Goal: Task Accomplishment & Management: Manage account settings

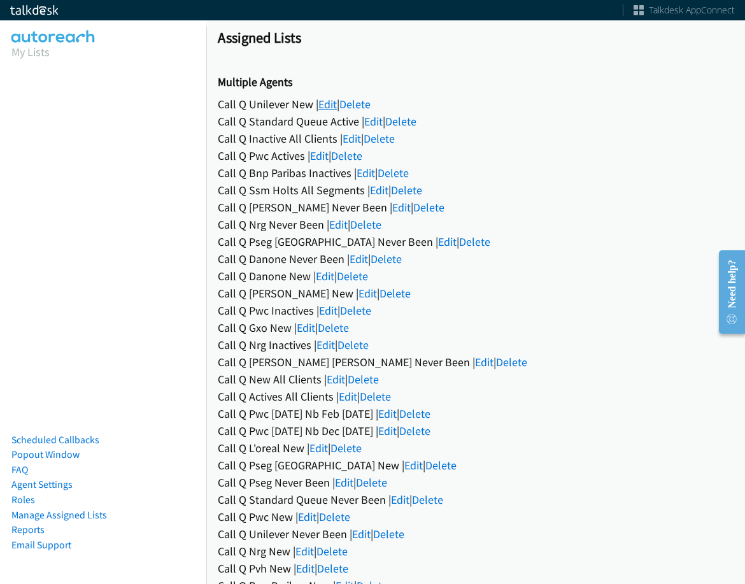
click at [319, 103] on link "Edit" at bounding box center [327, 104] width 18 height 15
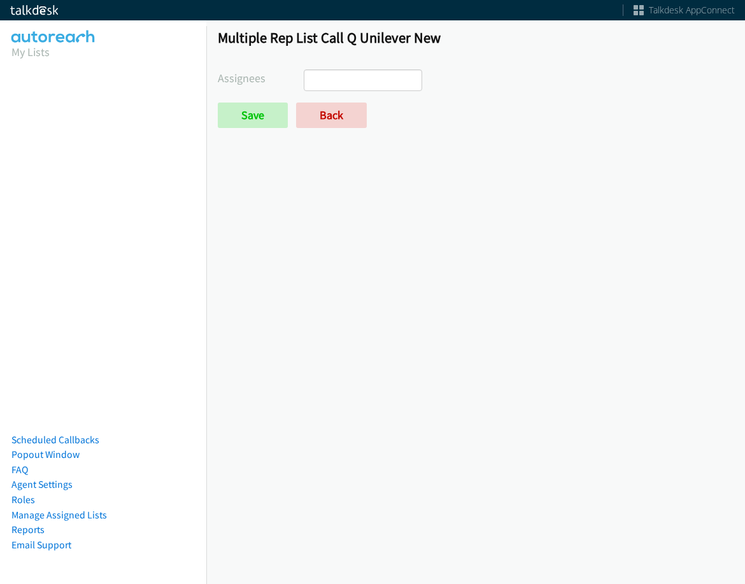
select select
click at [329, 113] on link "Back" at bounding box center [331, 114] width 71 height 25
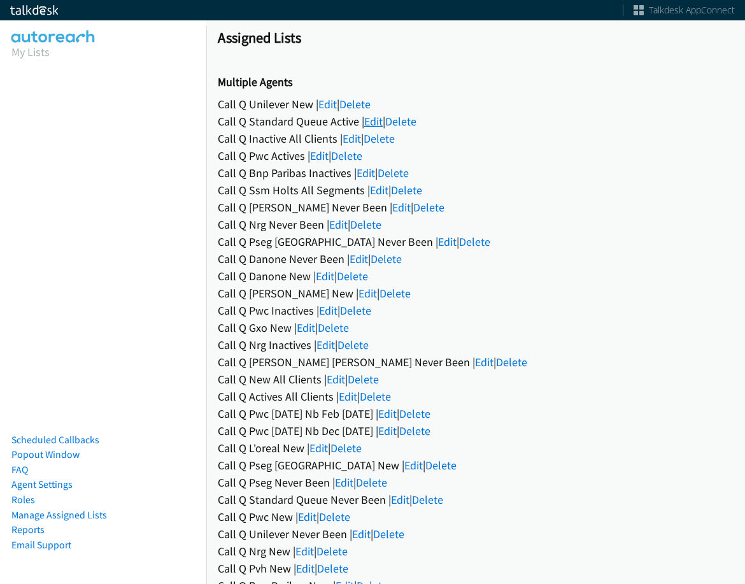
click at [373, 124] on link "Edit" at bounding box center [373, 121] width 18 height 15
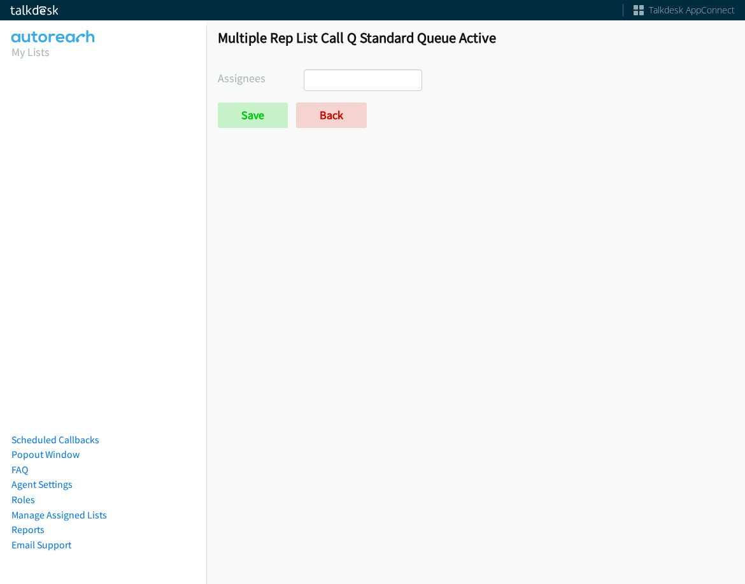
select select
click at [300, 114] on link "Back" at bounding box center [331, 114] width 71 height 25
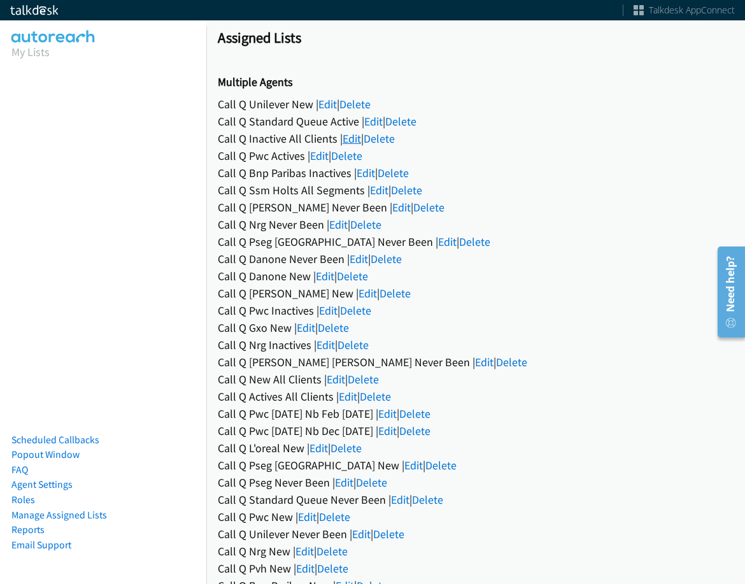
click at [347, 143] on link "Edit" at bounding box center [352, 138] width 18 height 15
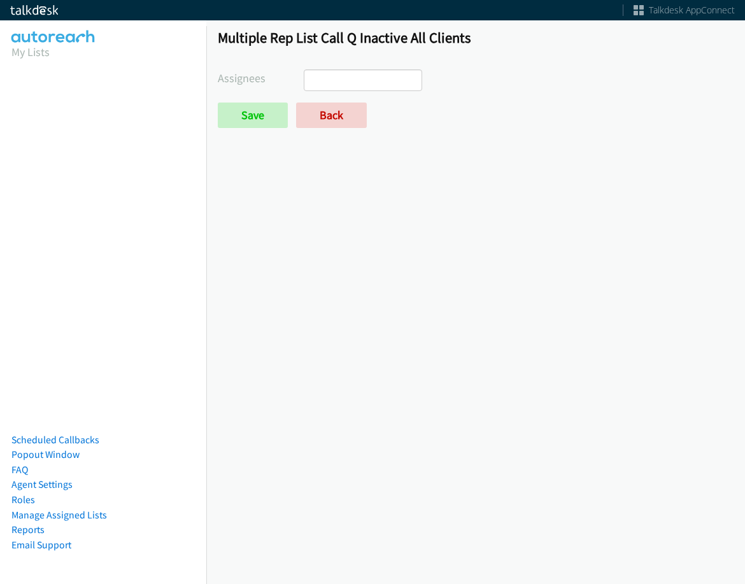
select select
click at [350, 117] on link "Back" at bounding box center [331, 114] width 71 height 25
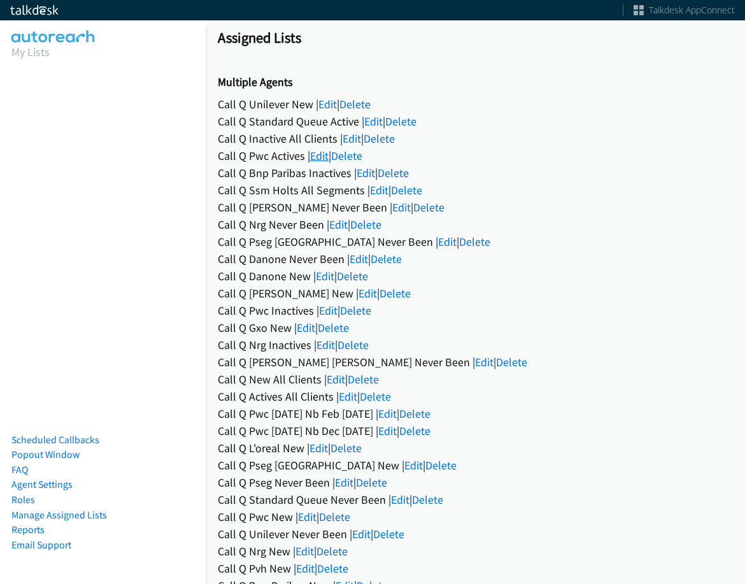
click at [322, 159] on link "Edit" at bounding box center [319, 155] width 18 height 15
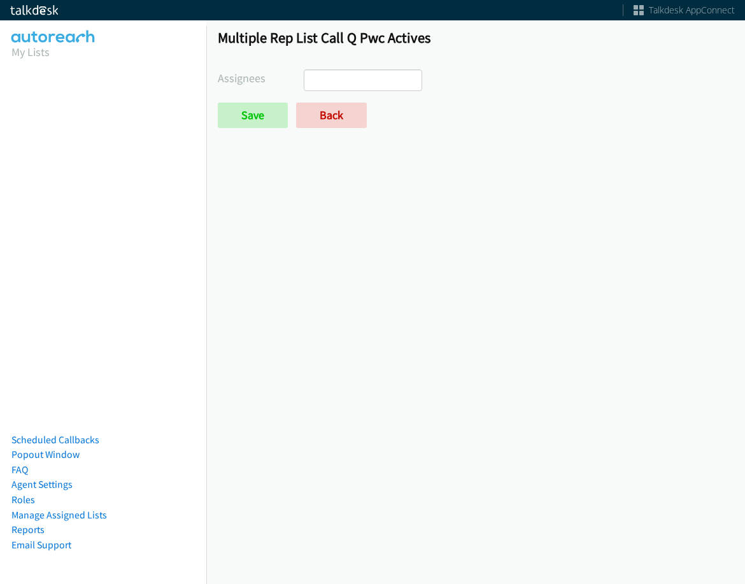
select select
click at [334, 121] on link "Back" at bounding box center [331, 114] width 71 height 25
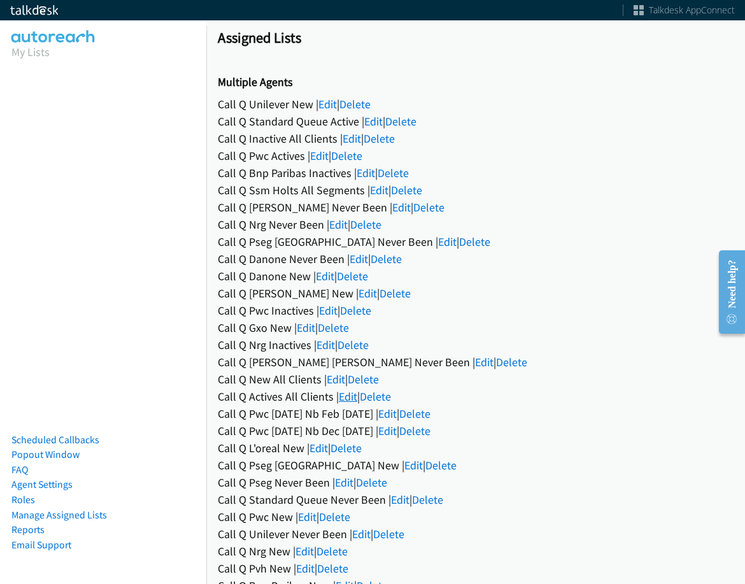
click at [351, 399] on link "Edit" at bounding box center [348, 396] width 18 height 15
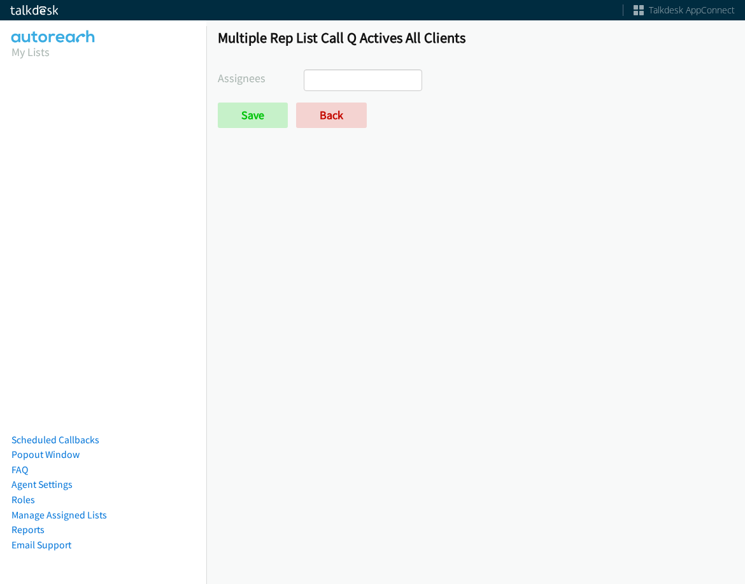
select select
click at [346, 90] on input "search" at bounding box center [326, 80] width 45 height 20
click at [614, 90] on div "Abigail Odhiambo Alana Ruiz Cathy Shahan Charles Ross Daquaya Johnson Ian Jada …" at bounding box center [519, 80] width 430 height 22
click at [342, 113] on link "Back" at bounding box center [331, 114] width 71 height 25
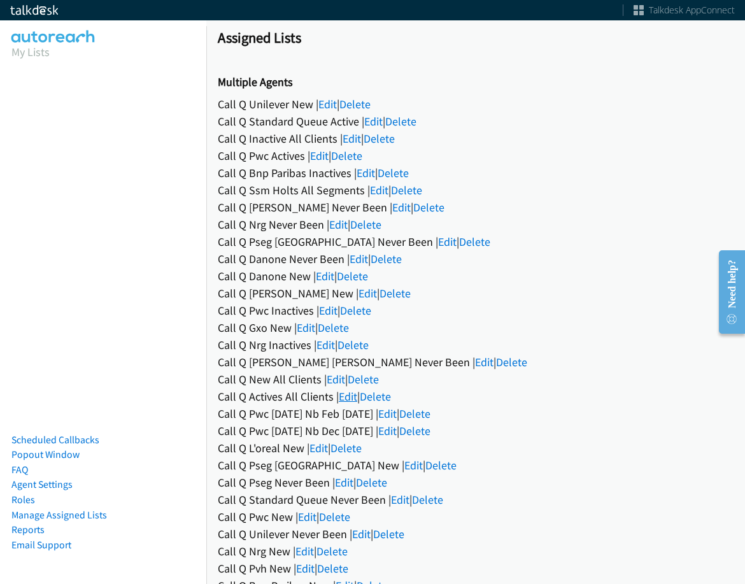
click at [349, 396] on link "Edit" at bounding box center [348, 396] width 18 height 15
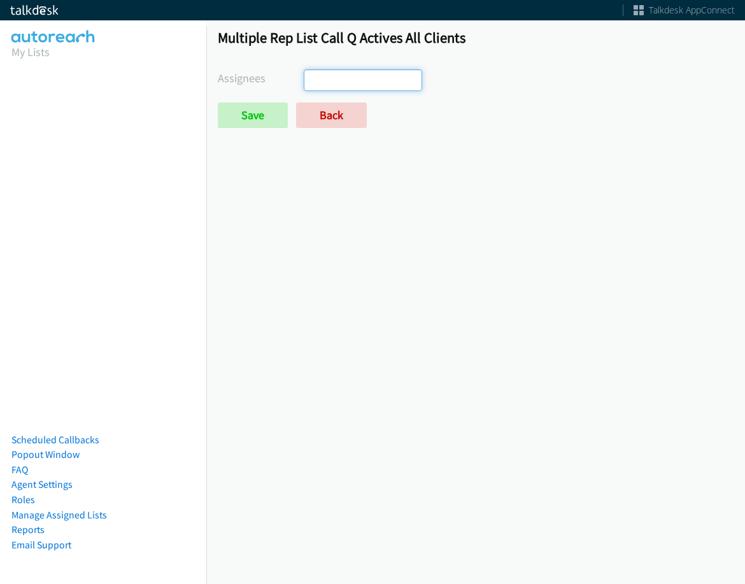
click at [362, 86] on ul at bounding box center [362, 80] width 117 height 20
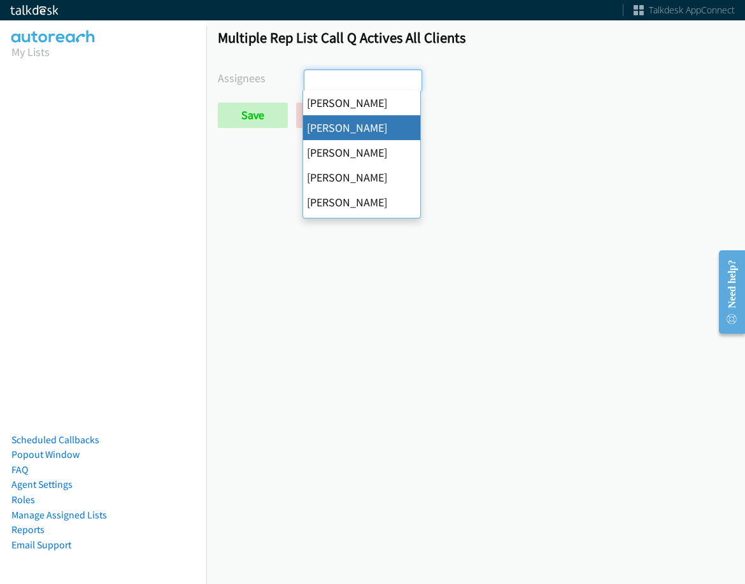
select select "05d74157-9386-4beb-b15d-36aa9c6f71bc"
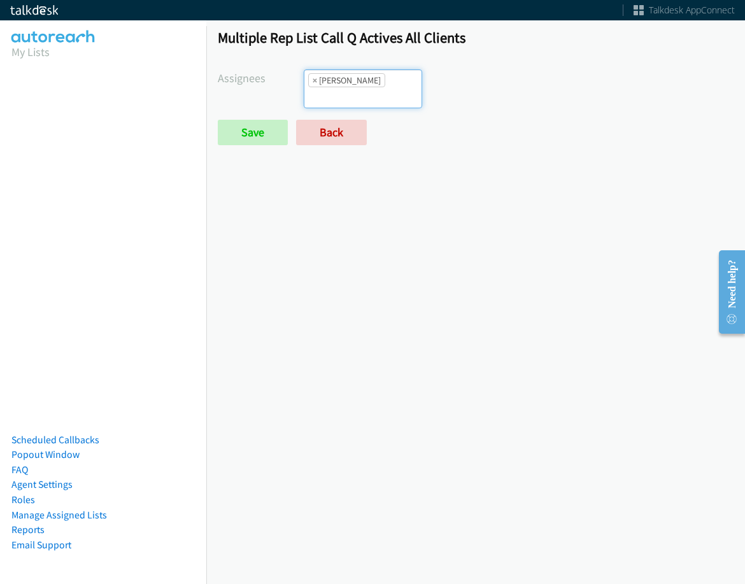
click at [366, 94] on form "Assignees Abigail Odhiambo Alana Ruiz Cathy Shahan Charles Ross Daquaya Johnson…" at bounding box center [476, 107] width 516 height 76
click at [349, 87] on input "search" at bounding box center [326, 97] width 45 height 20
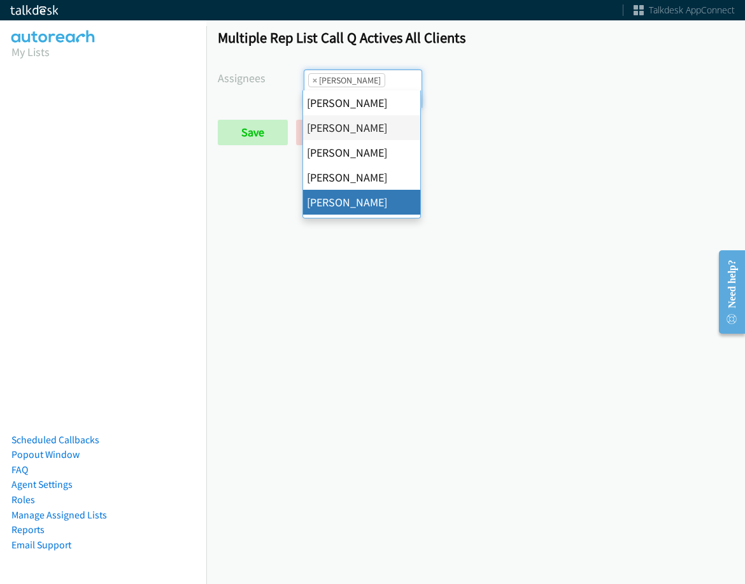
drag, startPoint x: 368, startPoint y: 197, endPoint x: 370, endPoint y: 186, distance: 11.0
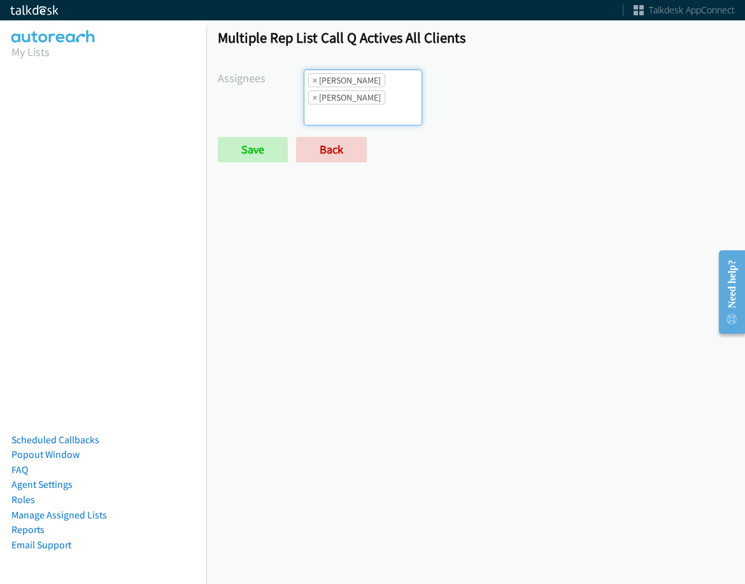
click at [383, 101] on li "× Daquaya Johnson" at bounding box center [346, 97] width 77 height 14
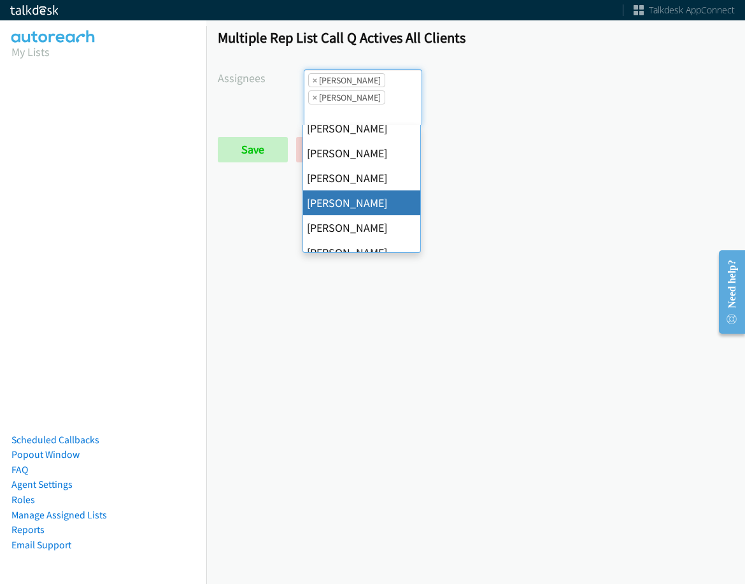
scroll to position [191, 0]
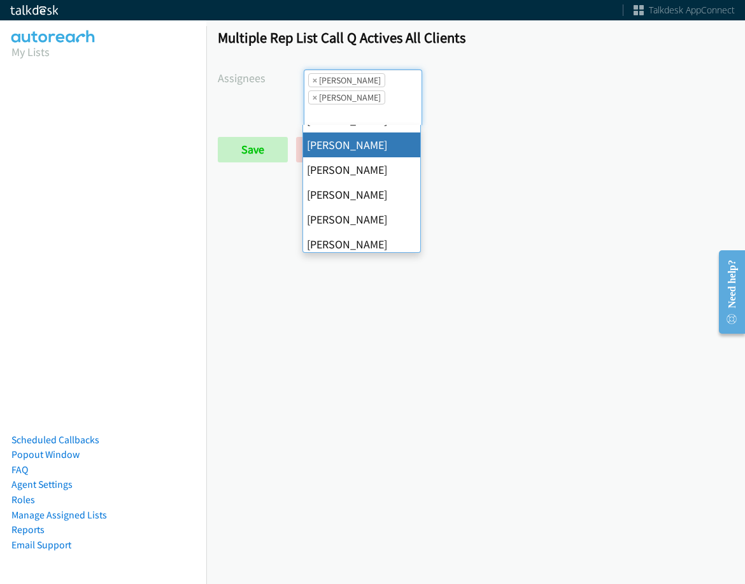
drag, startPoint x: 376, startPoint y: 150, endPoint x: 364, endPoint y: 152, distance: 11.5
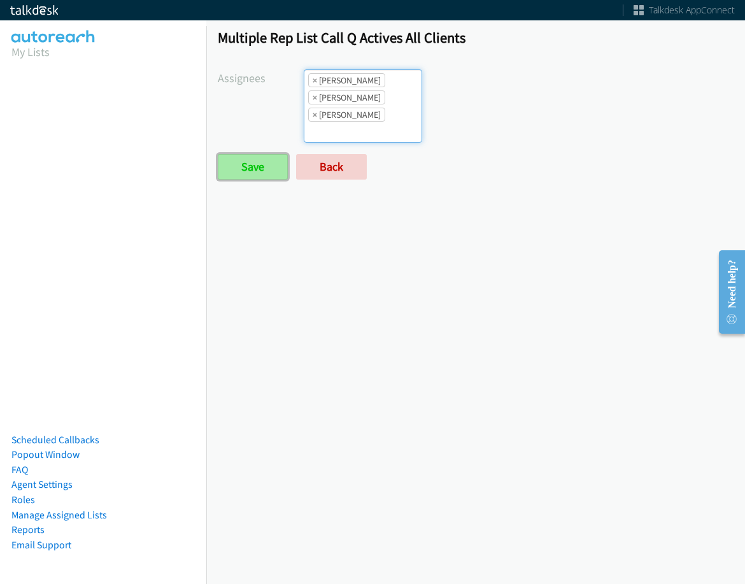
click at [283, 165] on input "Save" at bounding box center [253, 166] width 70 height 25
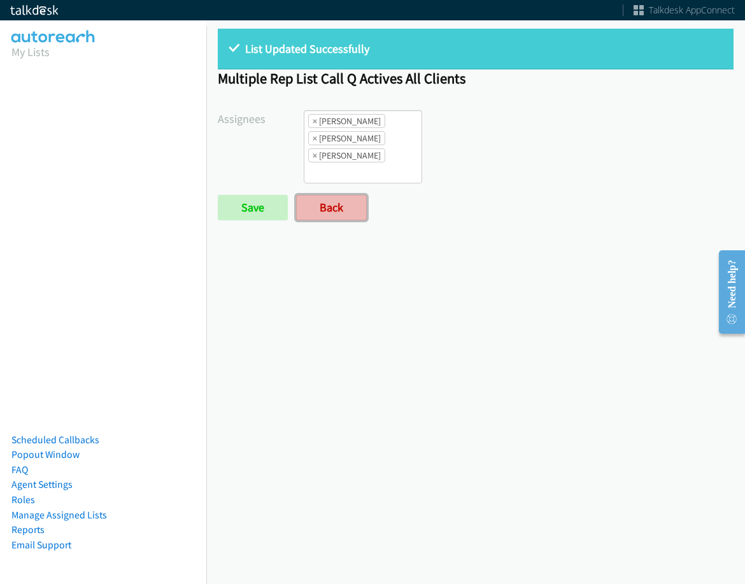
click at [318, 205] on link "Back" at bounding box center [331, 207] width 71 height 25
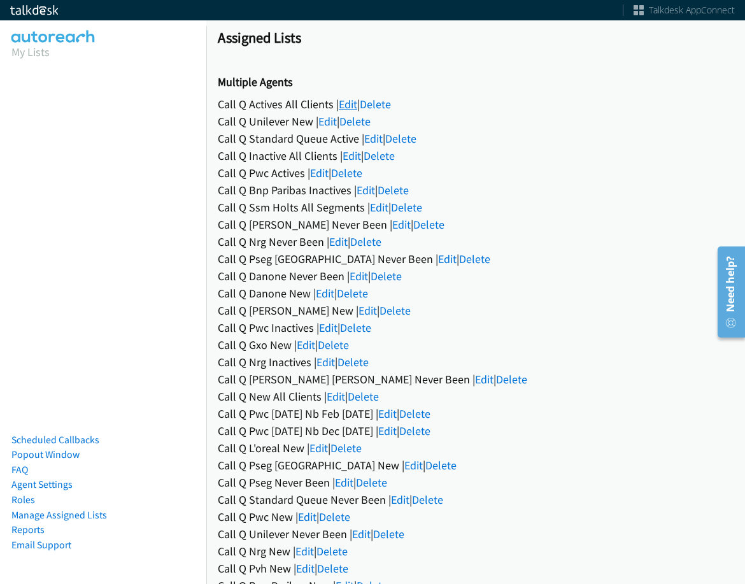
click at [348, 98] on link "Edit" at bounding box center [348, 104] width 18 height 15
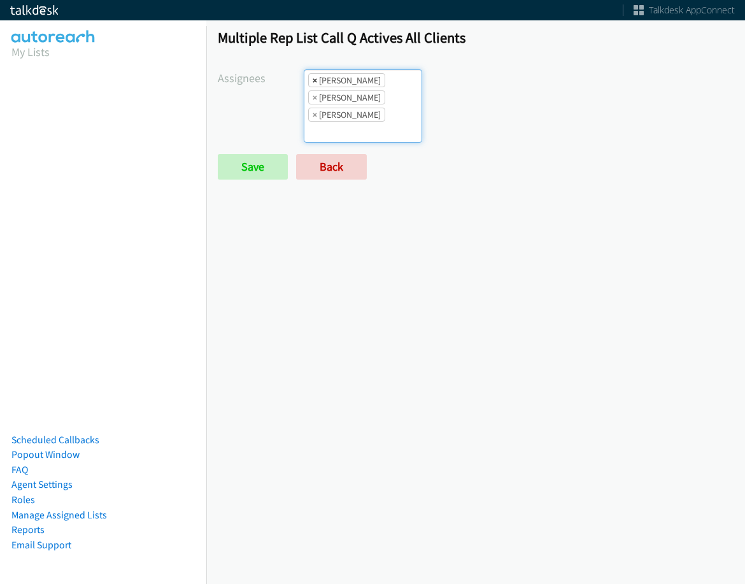
click at [315, 80] on span "×" at bounding box center [315, 80] width 4 height 13
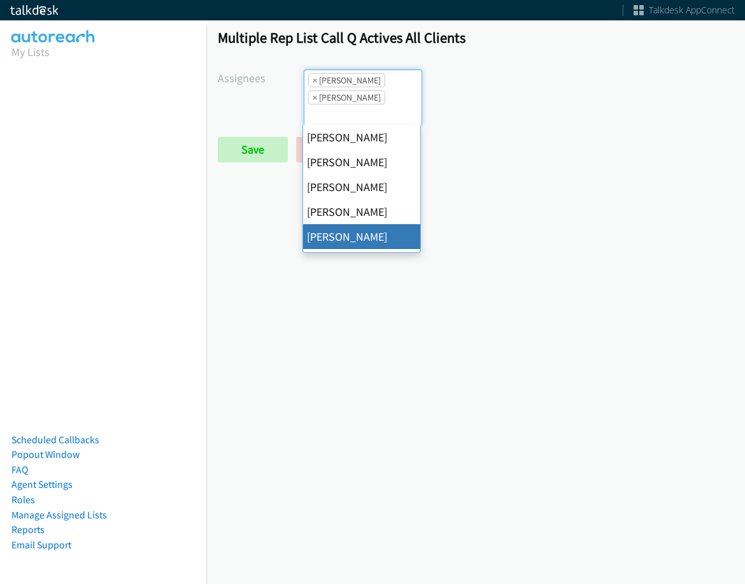
click at [315, 80] on span "×" at bounding box center [315, 80] width 4 height 13
select select "be9ce6ff-d490-4a7d-808b-73677b0698bf"
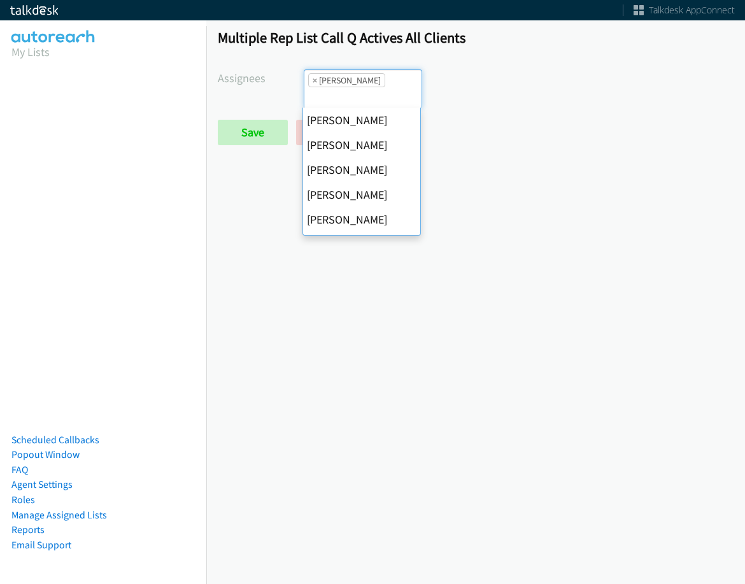
scroll to position [0, 0]
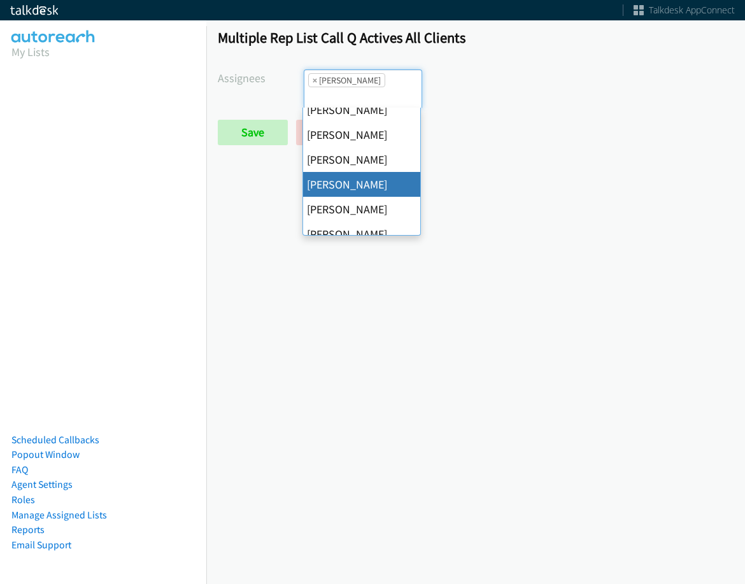
click at [314, 80] on span "×" at bounding box center [315, 80] width 4 height 13
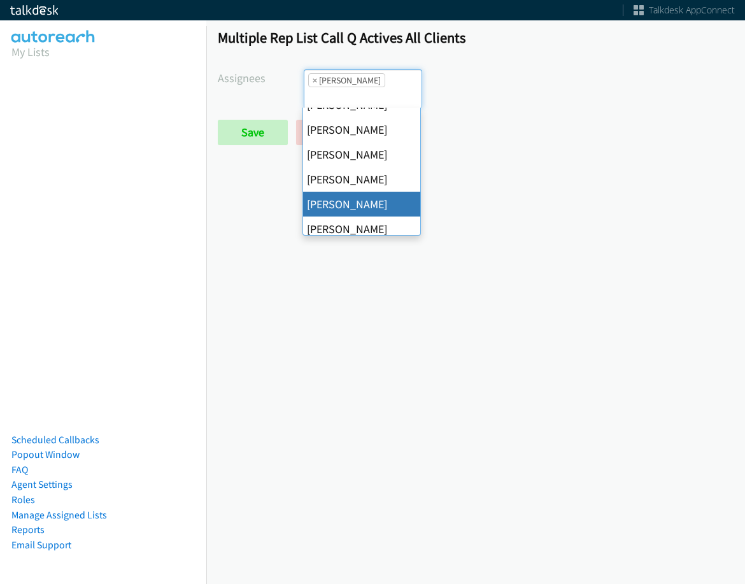
select select
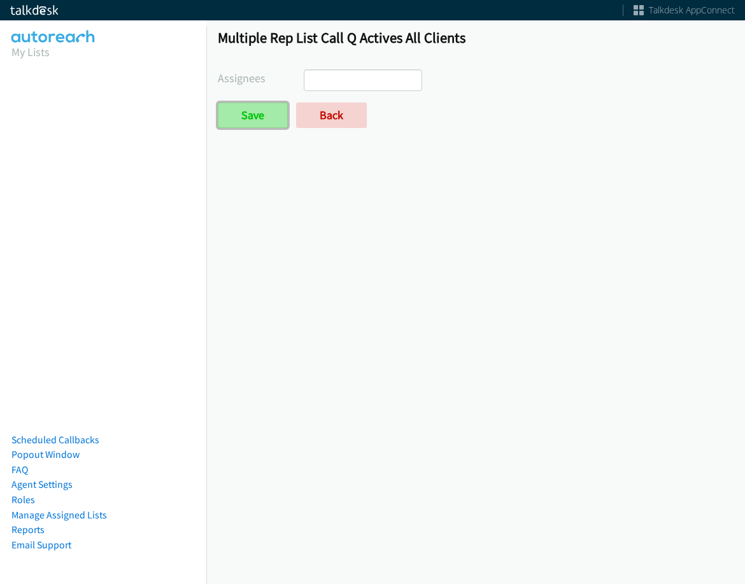
click at [267, 115] on input "Save" at bounding box center [253, 114] width 70 height 25
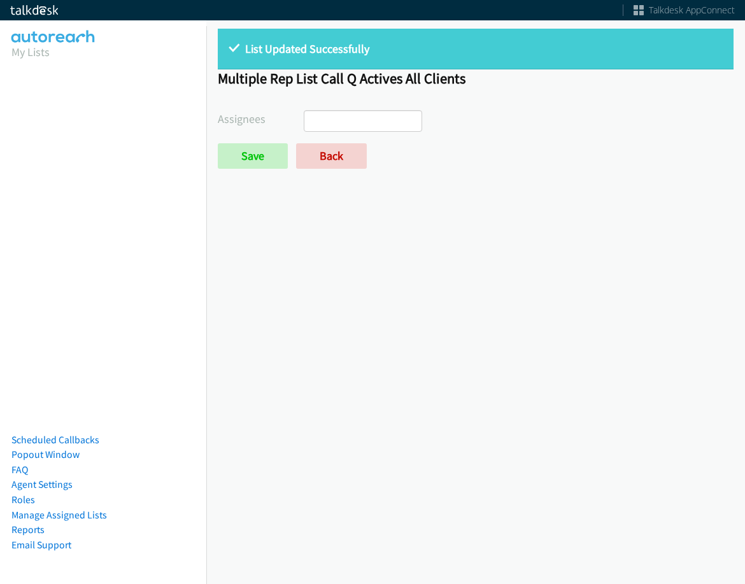
select select
click at [337, 154] on link "Back" at bounding box center [331, 155] width 71 height 25
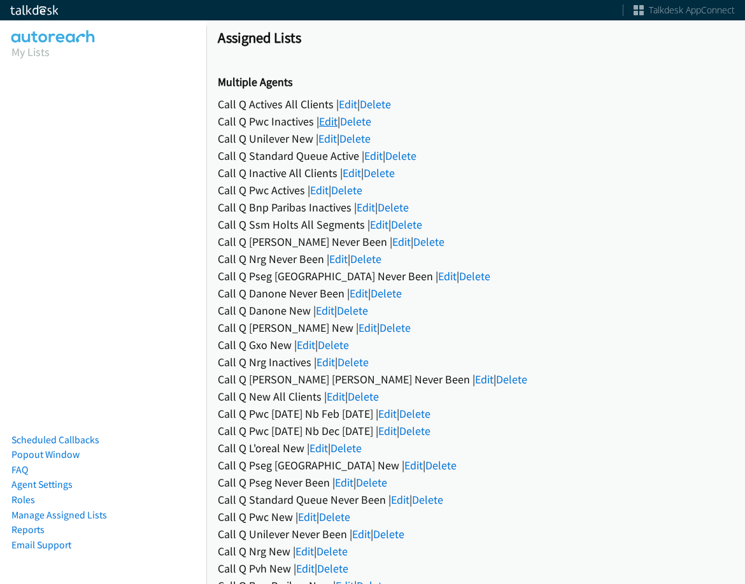
click at [334, 121] on link "Edit" at bounding box center [328, 121] width 18 height 15
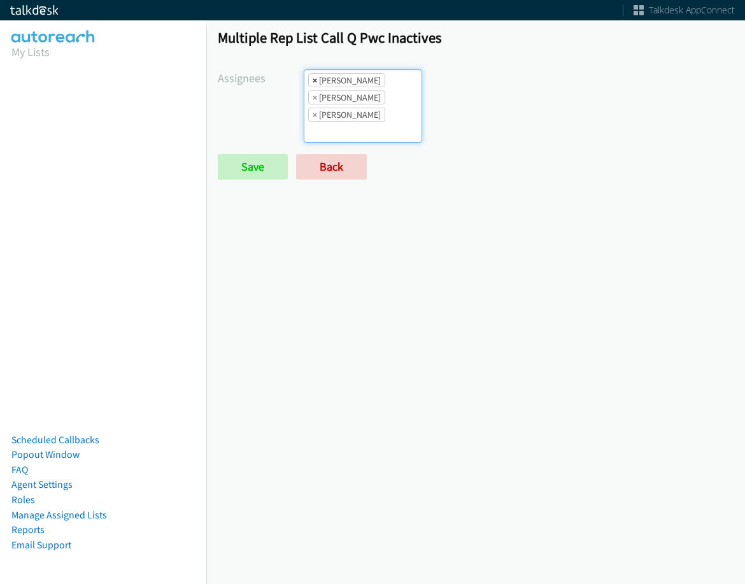
click at [315, 81] on li "× [PERSON_NAME]" at bounding box center [346, 80] width 77 height 14
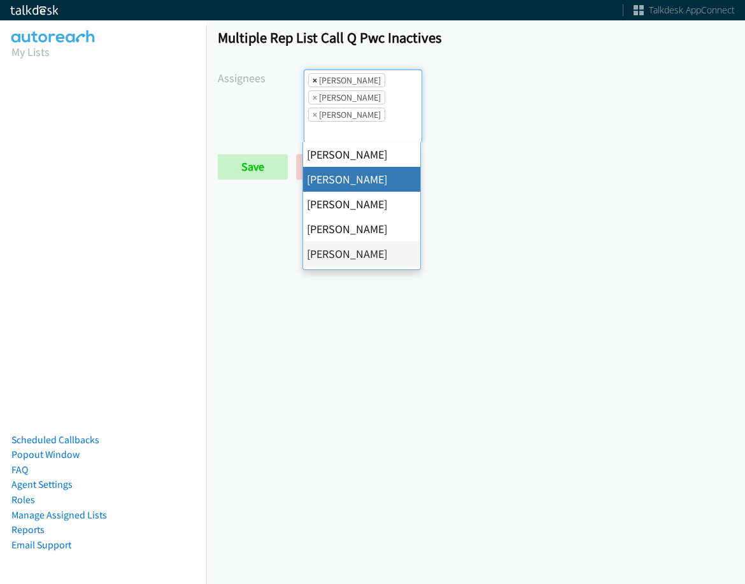
click at [313, 78] on span "×" at bounding box center [315, 80] width 4 height 13
select select "f64f86a1-7483-4d33-b6f6-ad4a488136af"
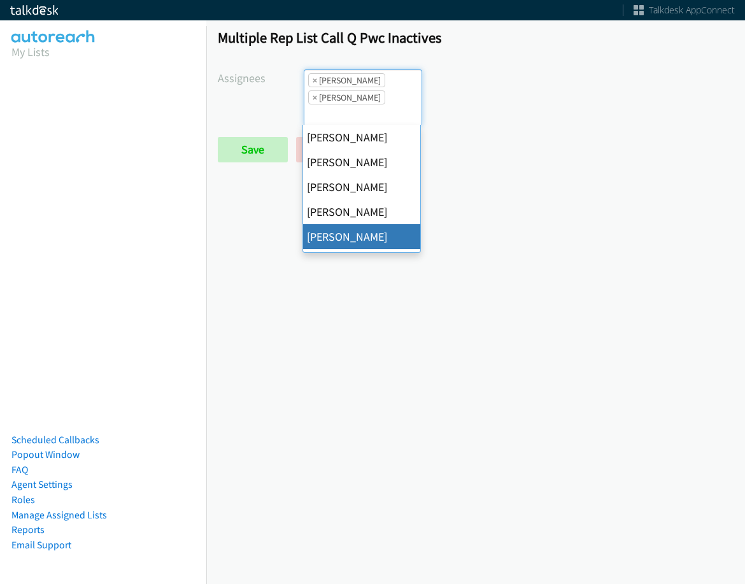
scroll to position [15, 0]
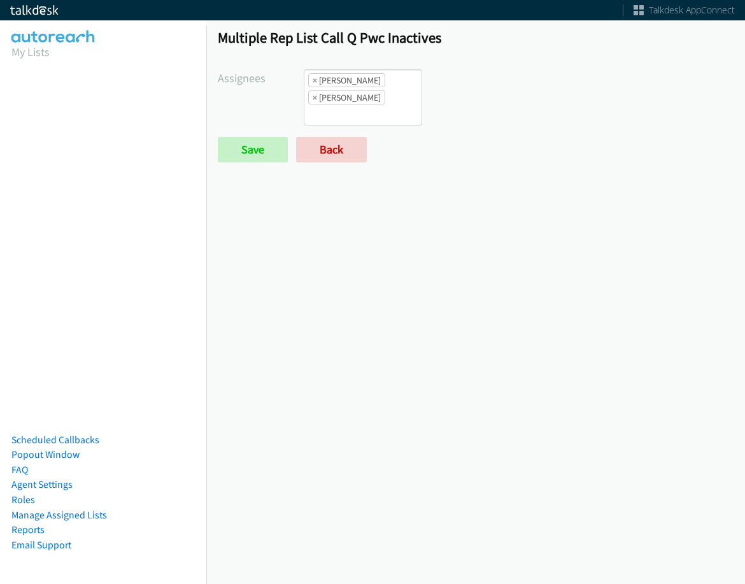
click at [264, 132] on form "Assignees Abigail Odhiambo Alana Ruiz Cathy Shahan Charles Ross Daquaya Johnson…" at bounding box center [476, 115] width 516 height 93
click at [265, 147] on input "Save" at bounding box center [253, 149] width 70 height 25
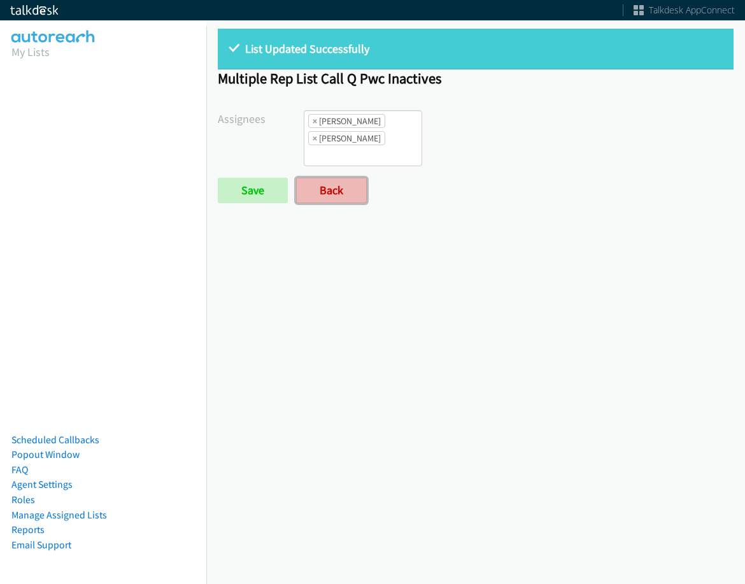
drag, startPoint x: 0, startPoint y: 0, endPoint x: 339, endPoint y: 183, distance: 385.1
click at [339, 183] on link "Back" at bounding box center [331, 190] width 71 height 25
